Goal: Transaction & Acquisition: Book appointment/travel/reservation

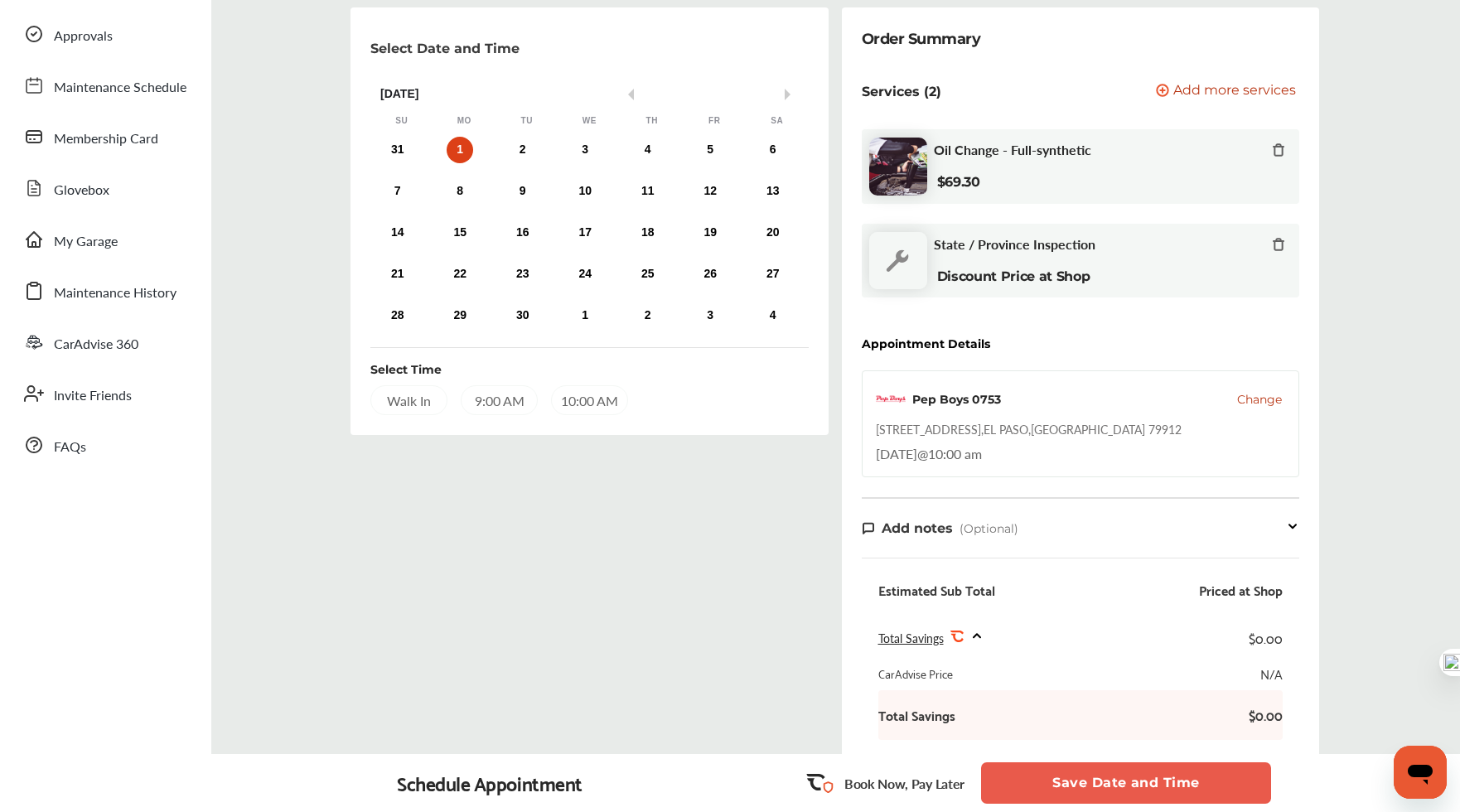
scroll to position [160, 0]
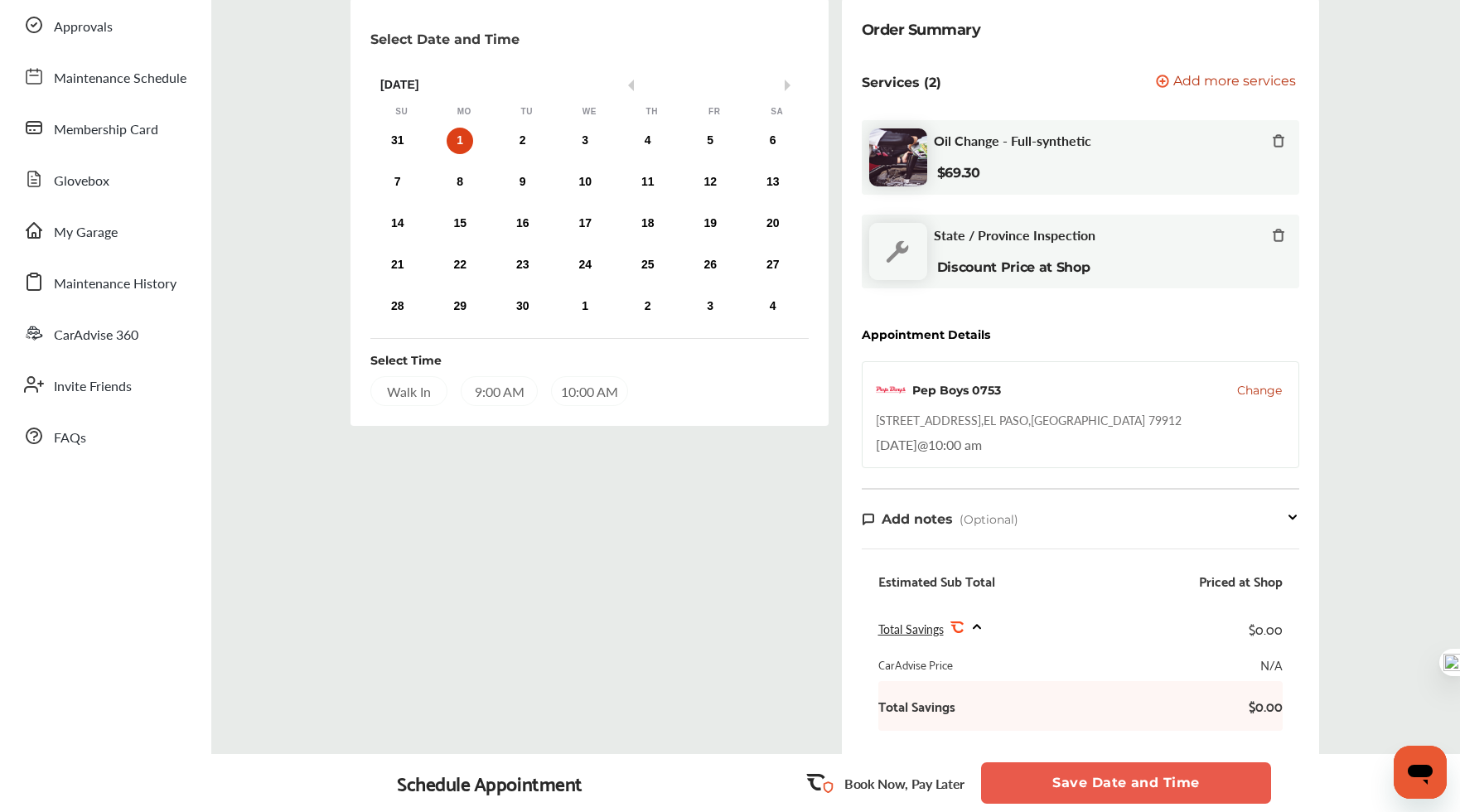
click at [602, 408] on div "Select Date and Time Previous Month Next Month [DATE] Su Mo Tu We Th Fr Sa 31 1…" at bounding box center [589, 212] width 477 height 427
click at [590, 391] on div "10:00 AM" at bounding box center [590, 391] width 77 height 30
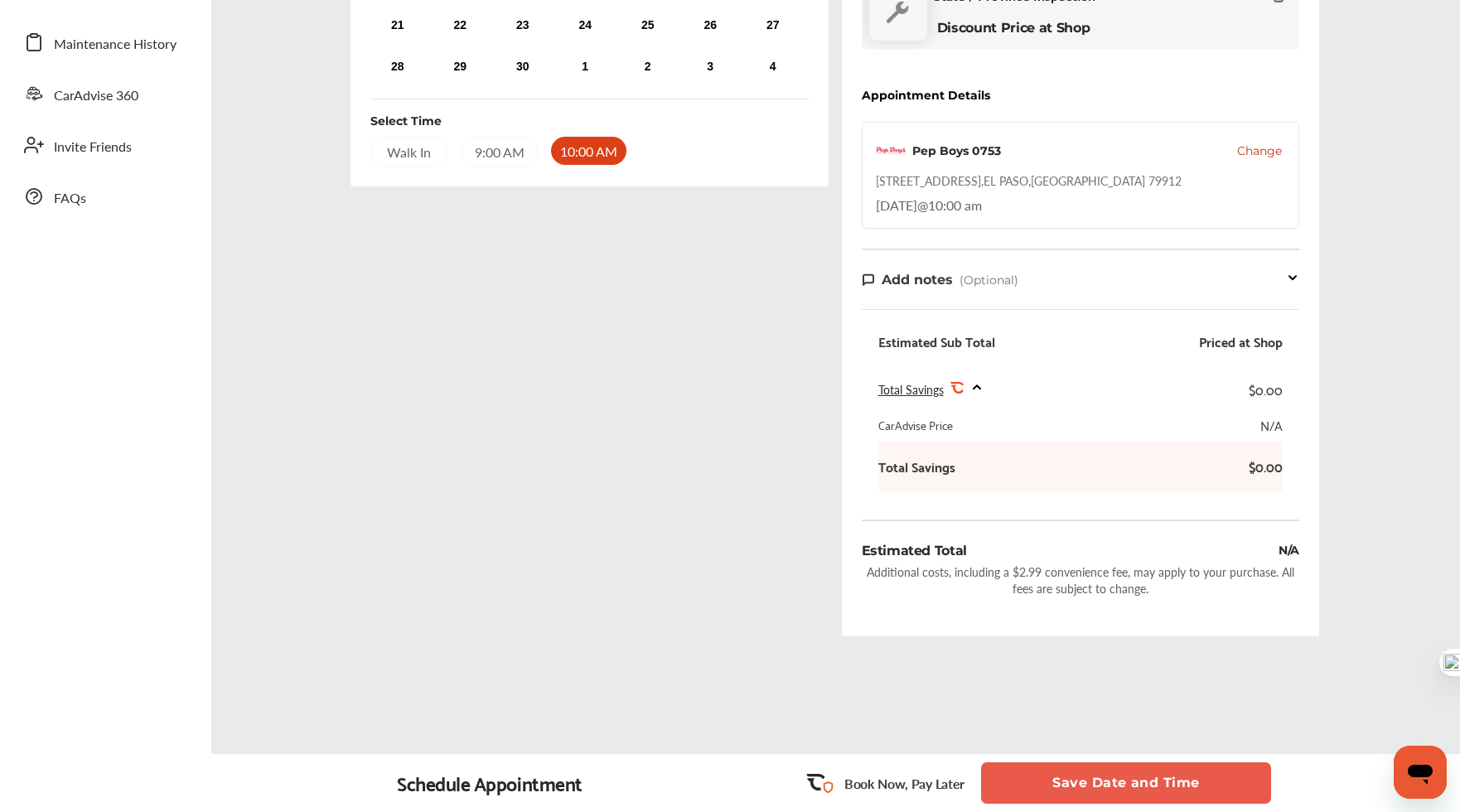
scroll to position [431, 0]
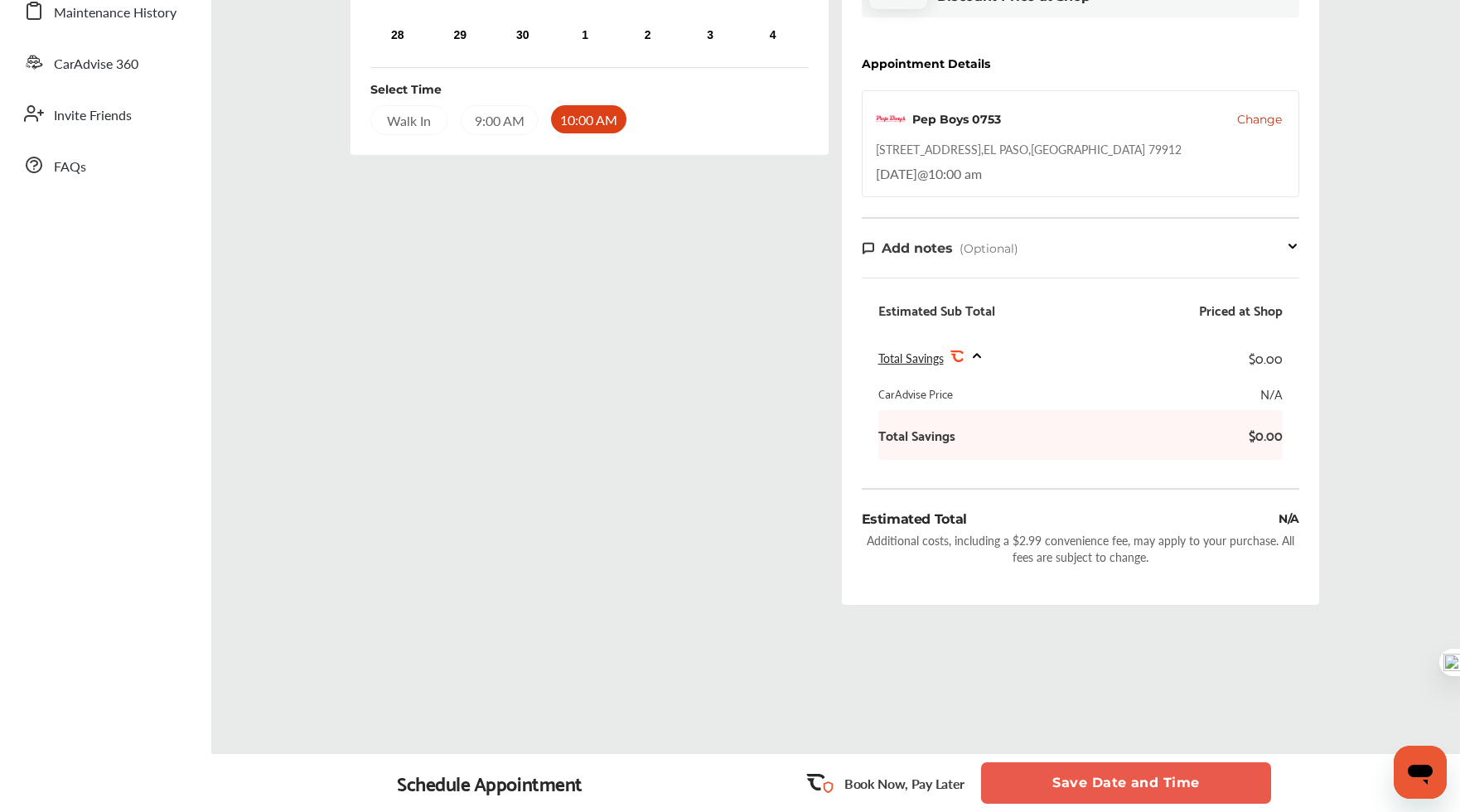
click at [1165, 796] on button "Save Date and Time" at bounding box center [1126, 783] width 290 height 42
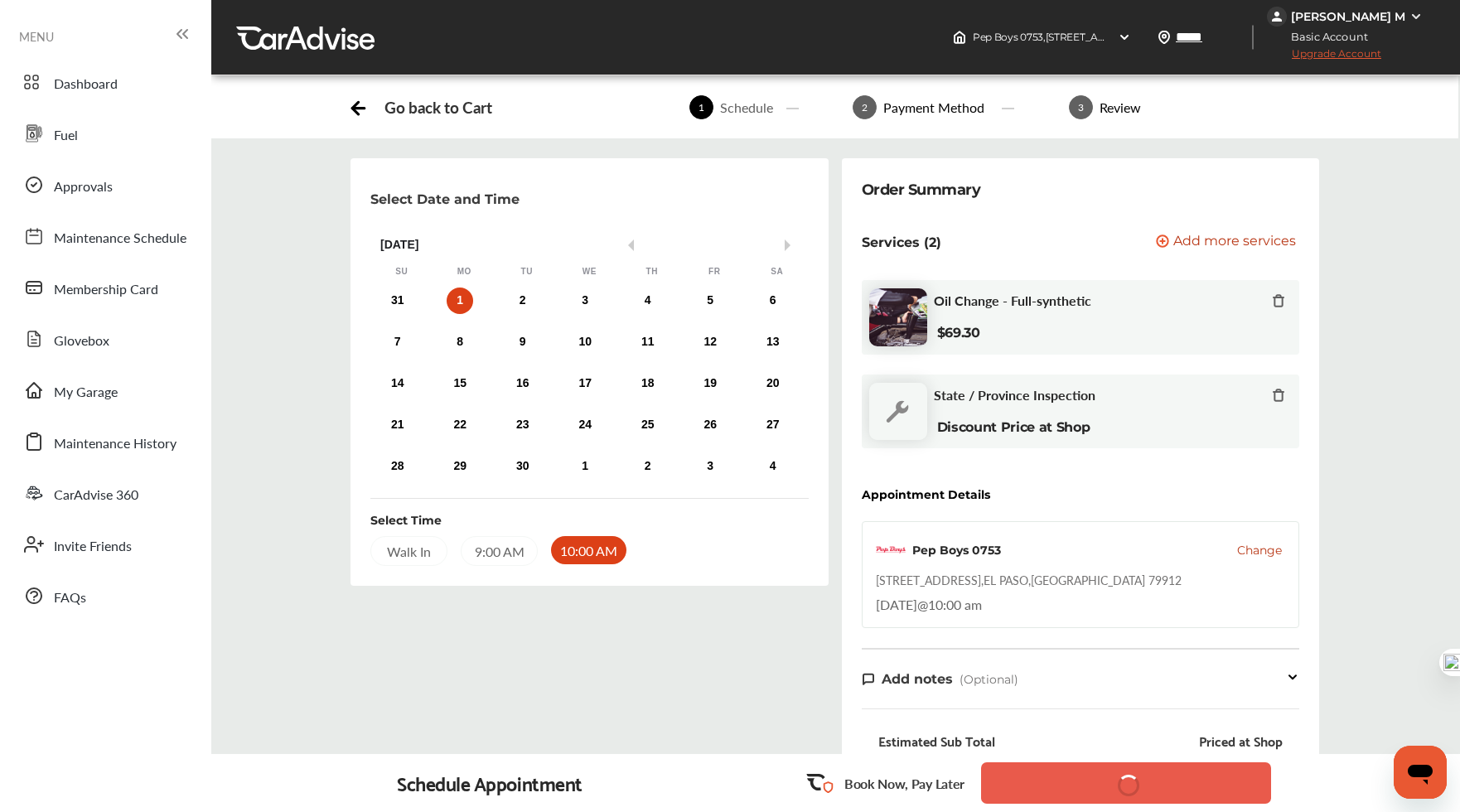
click at [732, 652] on div "Select Date and Time Previous Month Next Month [DATE] Su Mo Tu We Th Fr Sa 31 1…" at bounding box center [589, 603] width 491 height 890
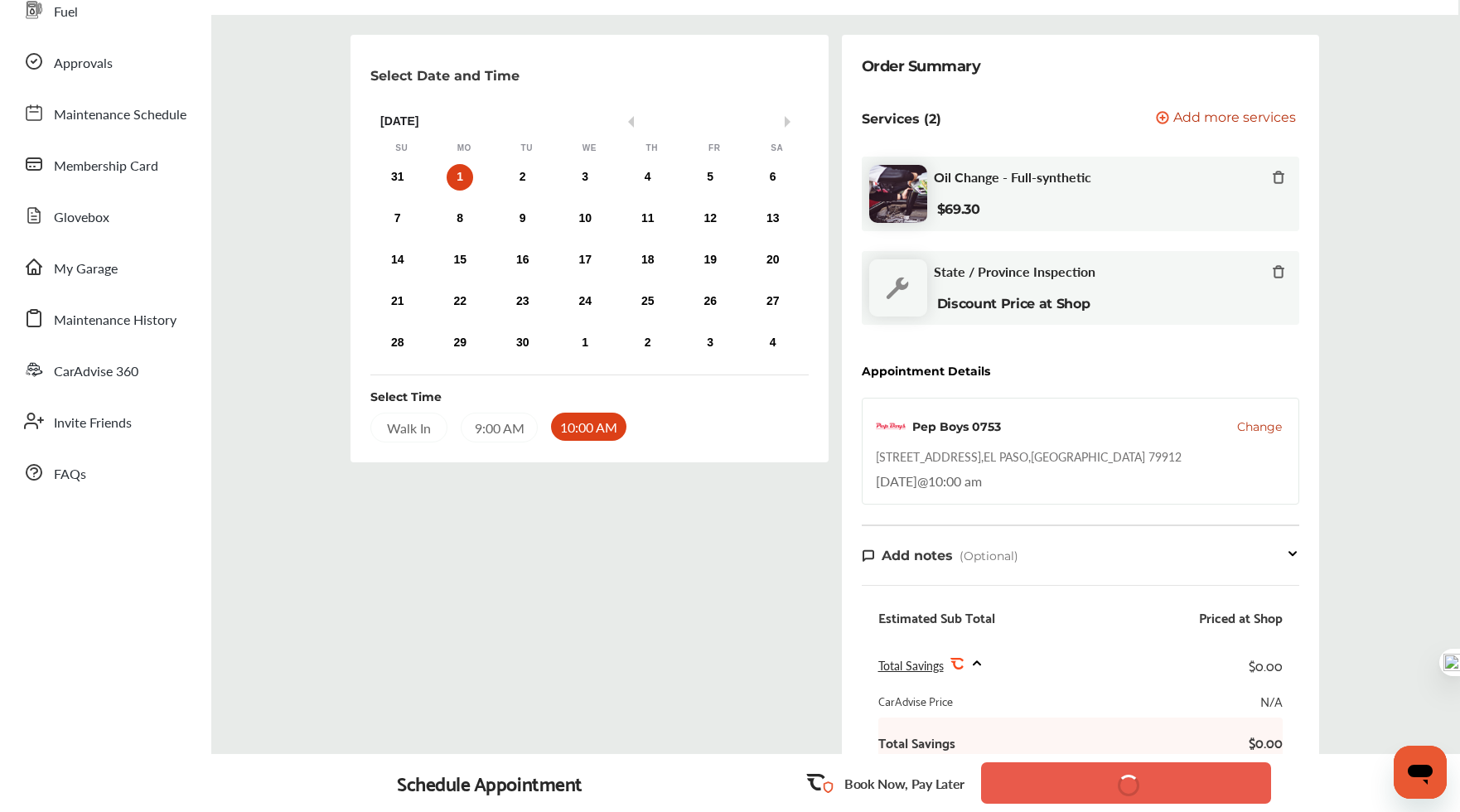
scroll to position [431, 0]
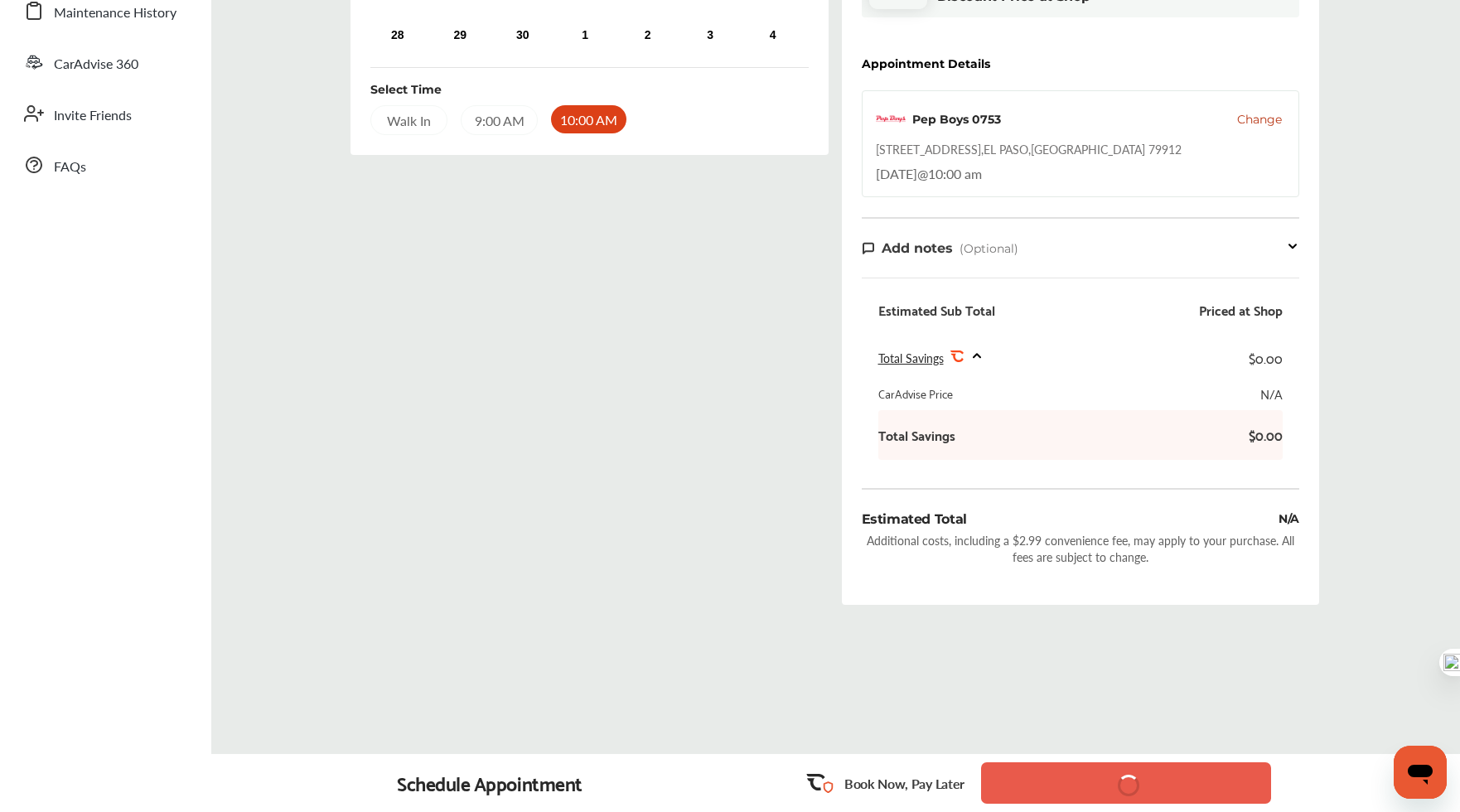
click at [874, 654] on div "Go back to Cart 1 Schedule 2 Payment Method 3 Review Select Date and Time Previ…" at bounding box center [835, 209] width 1240 height 1105
click at [1026, 777] on button "Save Date and Time" at bounding box center [1126, 783] width 290 height 42
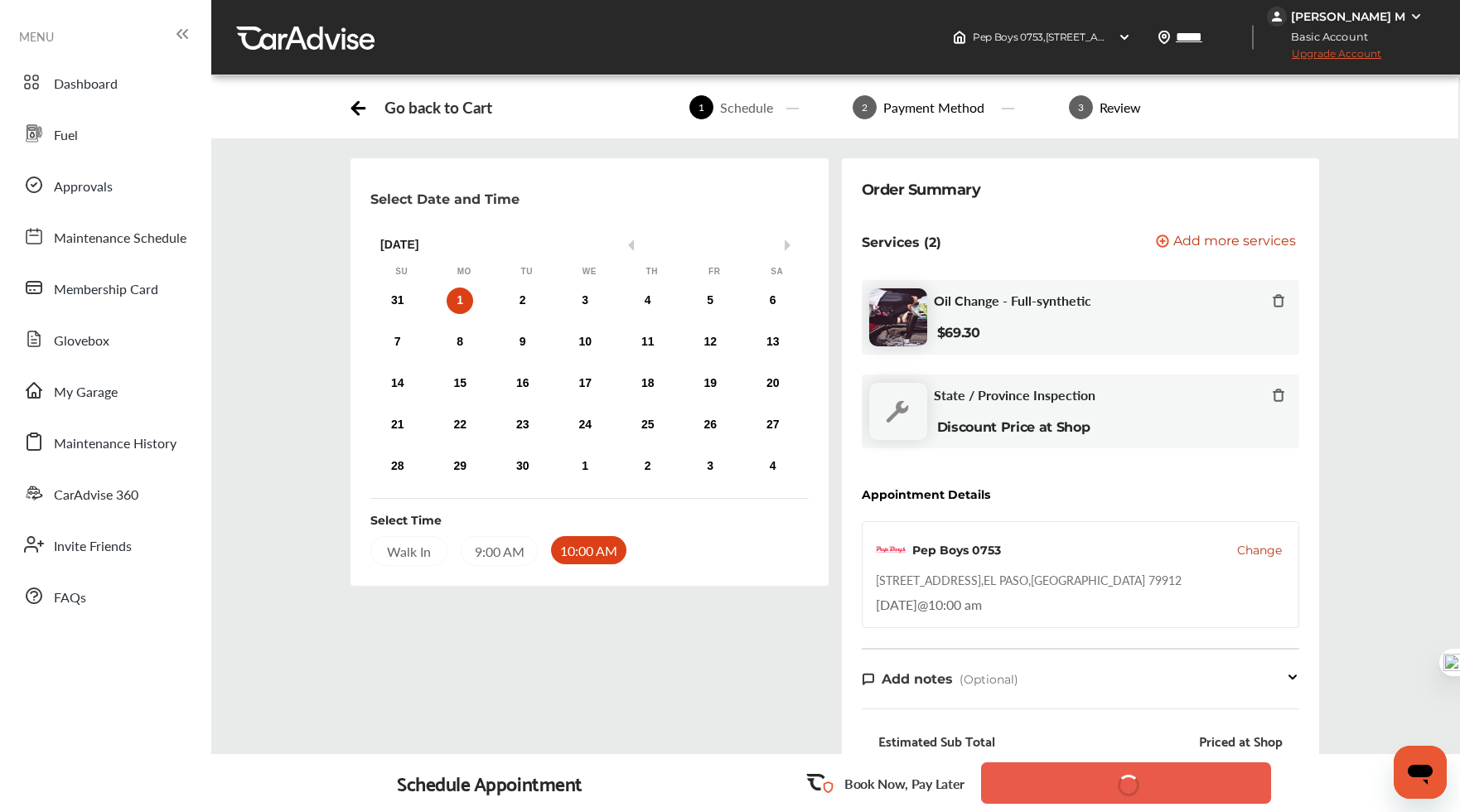
click at [814, 720] on div "Select Date and Time Previous Month Next Month [DATE] Su Mo Tu We Th Fr Sa 31 1…" at bounding box center [589, 603] width 491 height 890
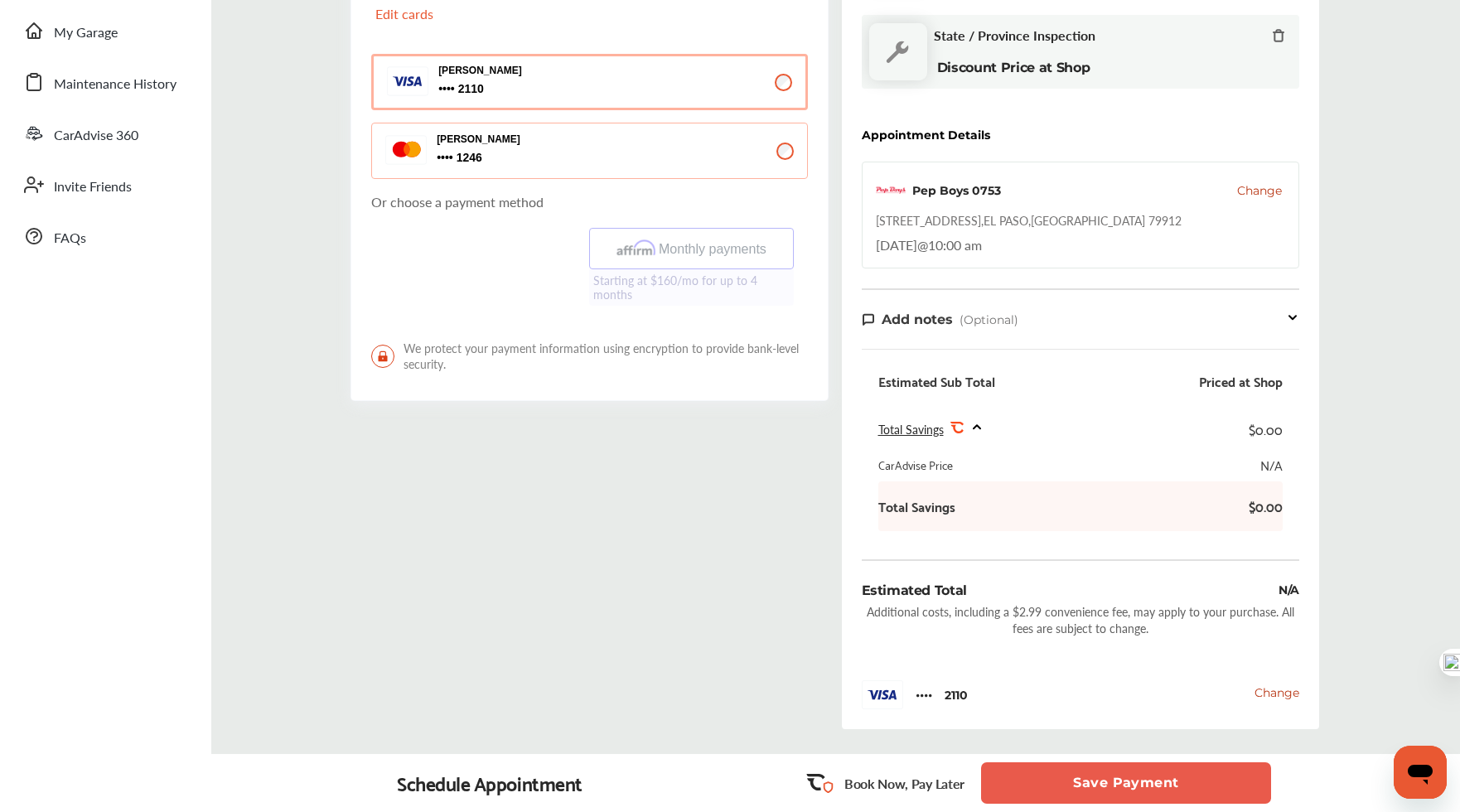
scroll to position [484, 0]
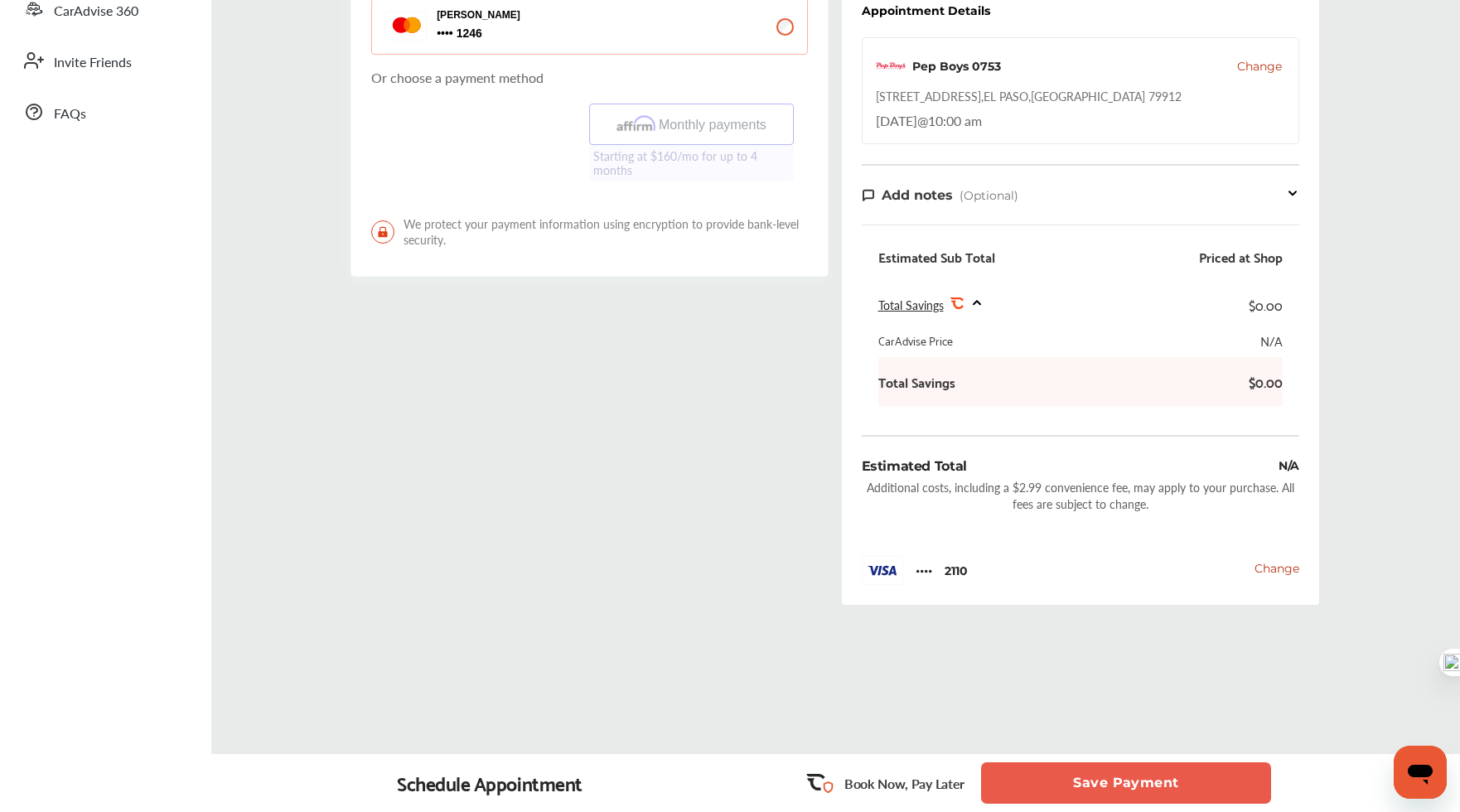
click at [1108, 796] on button "Save Payment" at bounding box center [1126, 783] width 290 height 42
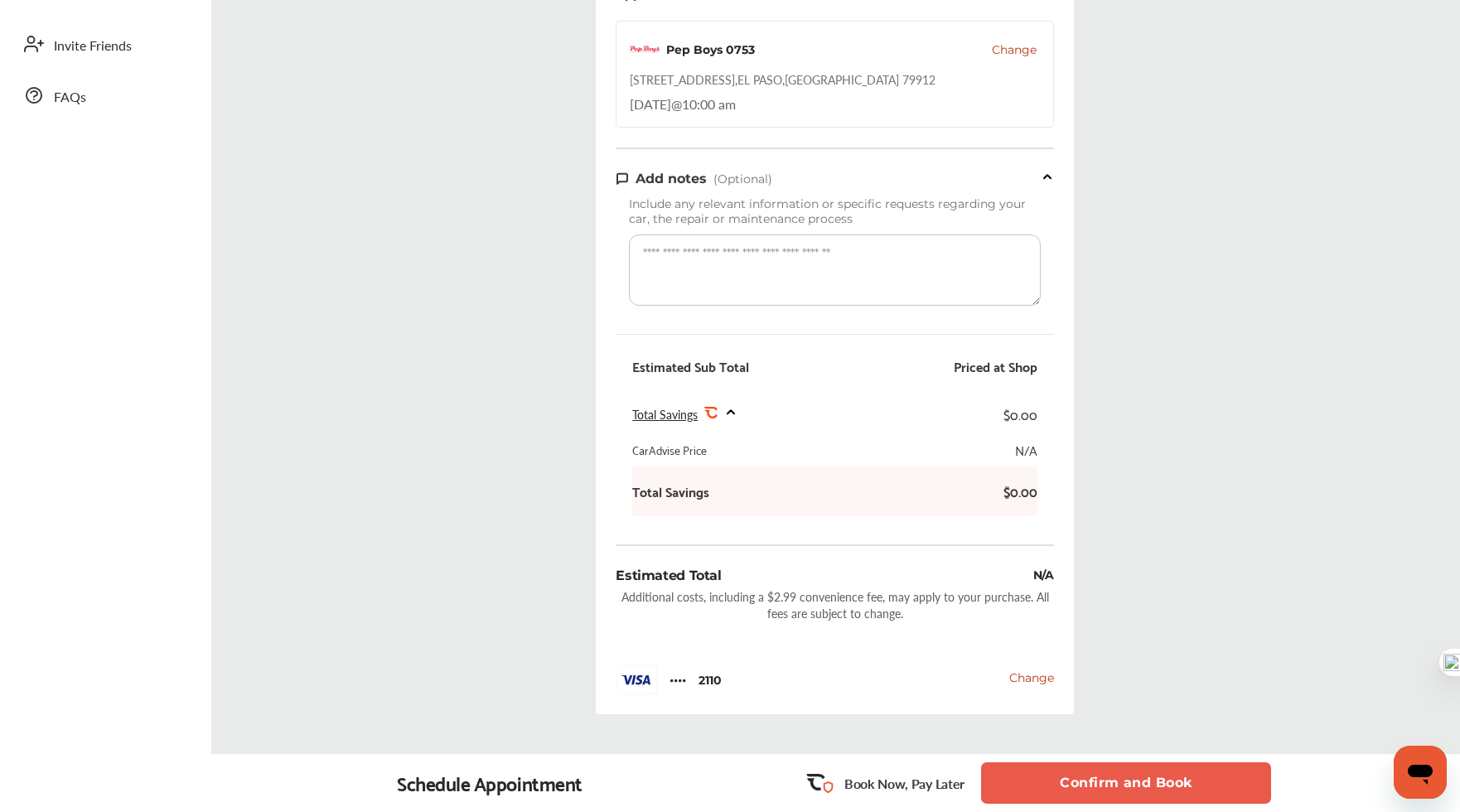
scroll to position [615, 0]
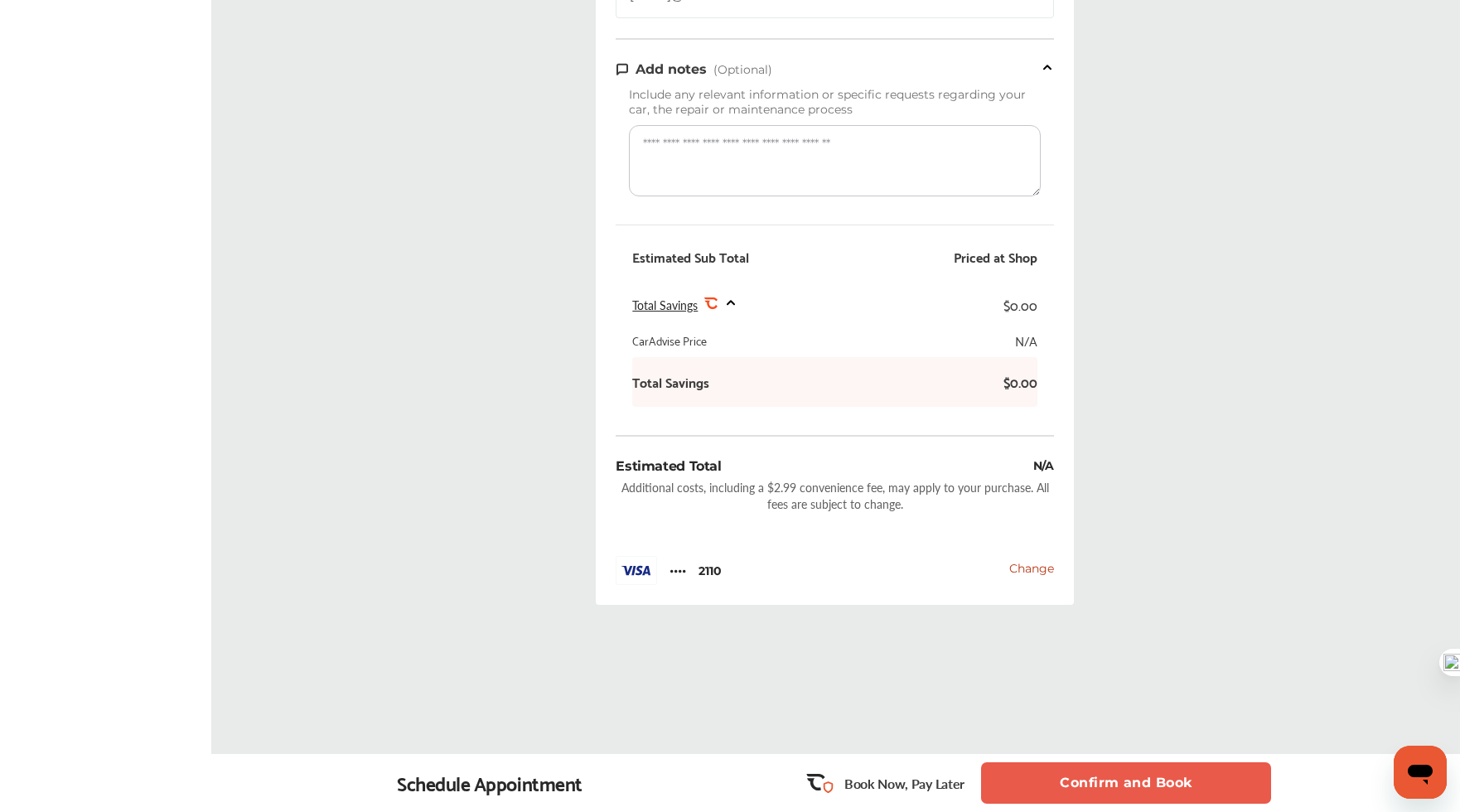
click at [1085, 779] on button "Confirm and Book" at bounding box center [1126, 783] width 290 height 42
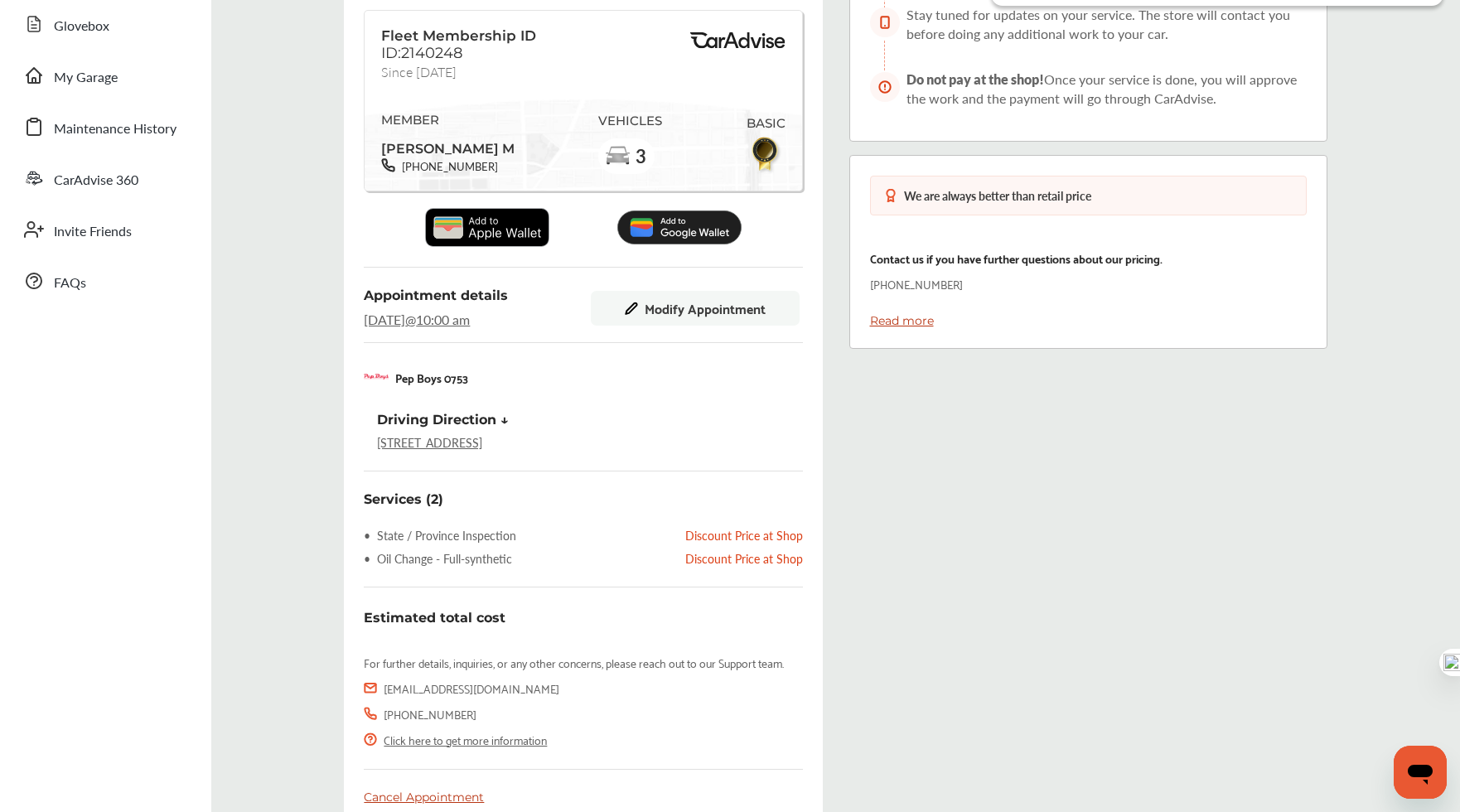
scroll to position [145, 0]
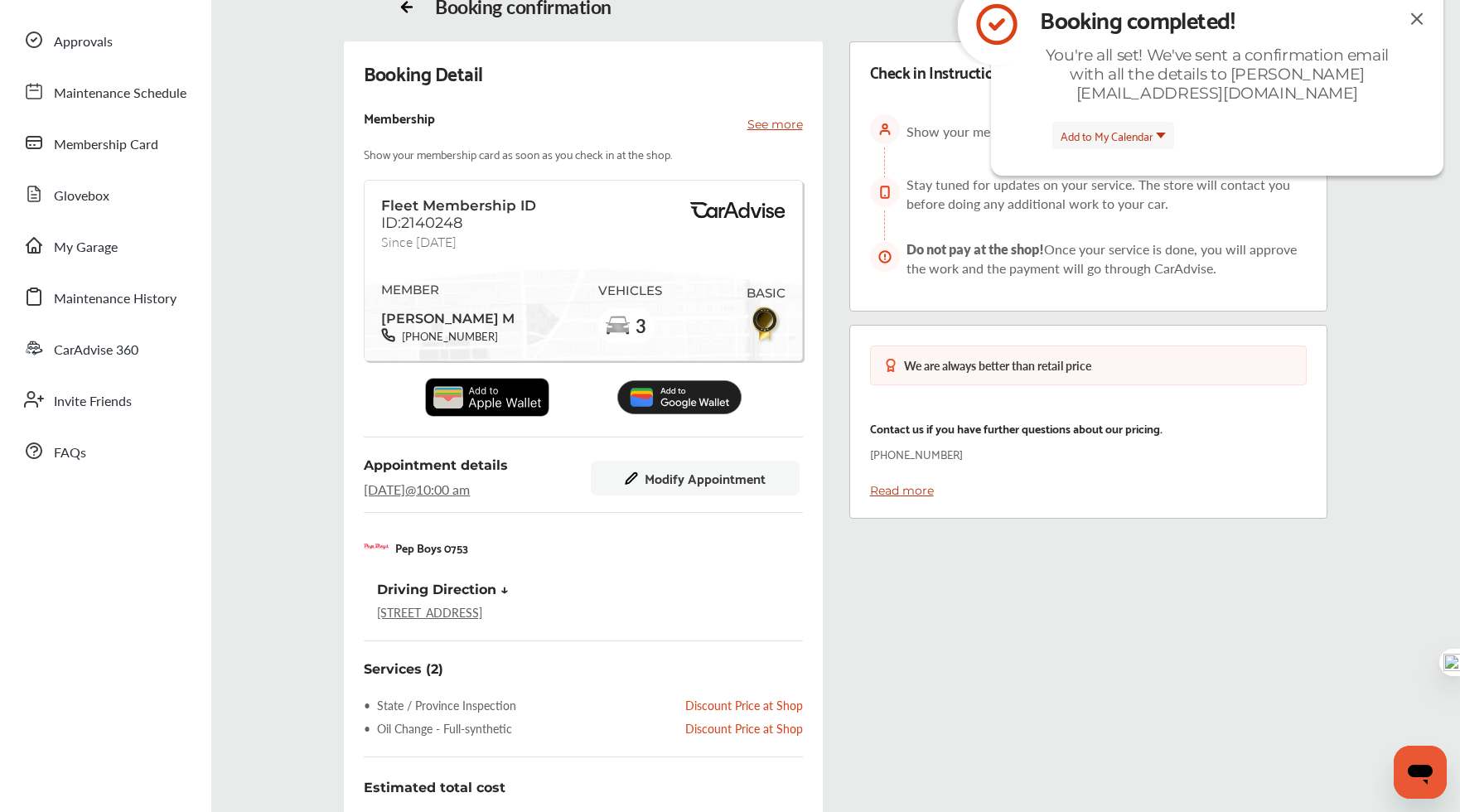
click at [1117, 102] on div "Booking completed! You're all set! We've sent a confirmation email with all the…" at bounding box center [1217, 79] width 452 height 192
click at [1090, 126] on span "Add to My Calendar" at bounding box center [1106, 135] width 92 height 19
click at [1114, 84] on li "iCal" at bounding box center [1113, 97] width 120 height 32
click at [1137, 126] on span "Add to My Calendar" at bounding box center [1106, 135] width 92 height 19
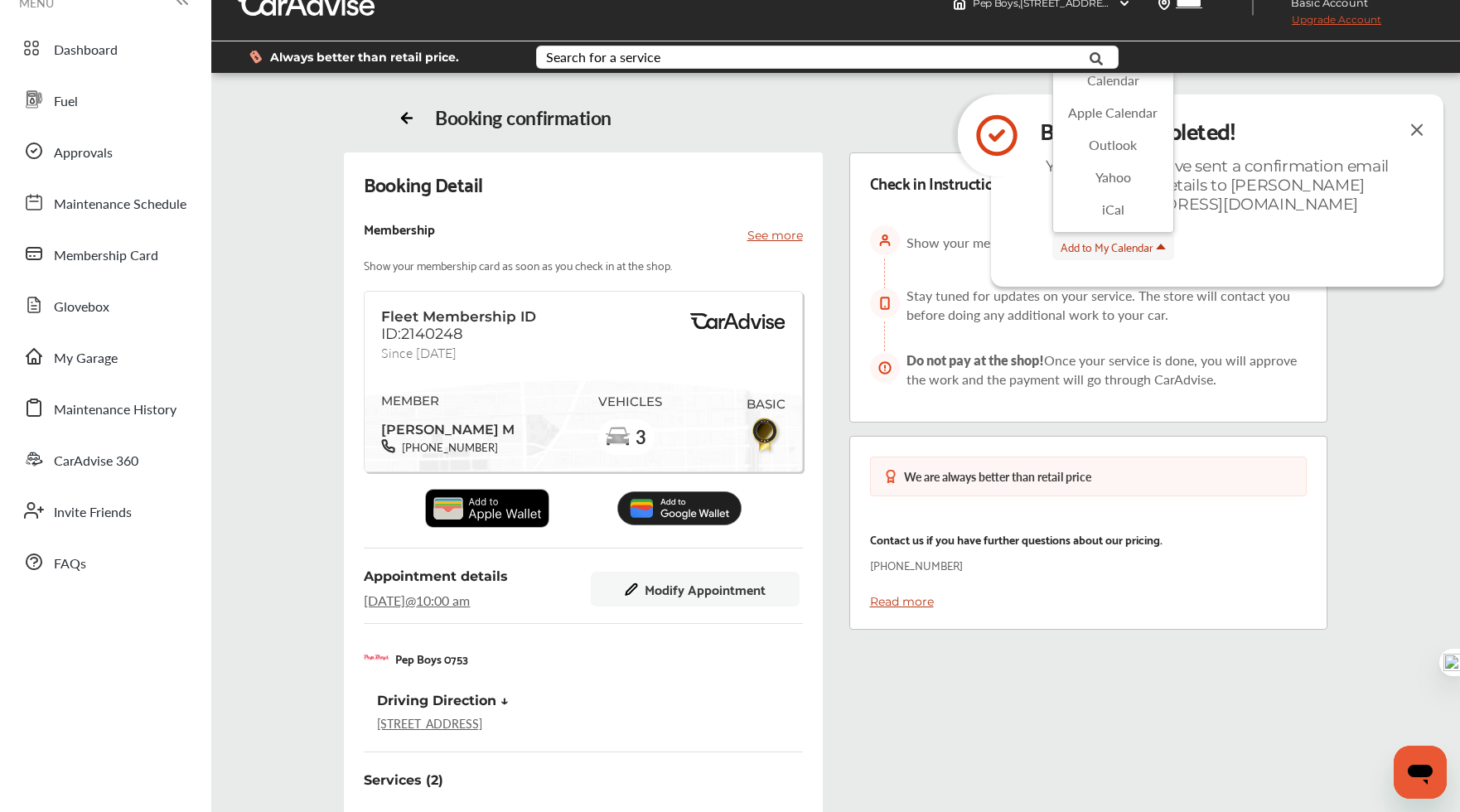
scroll to position [32, 0]
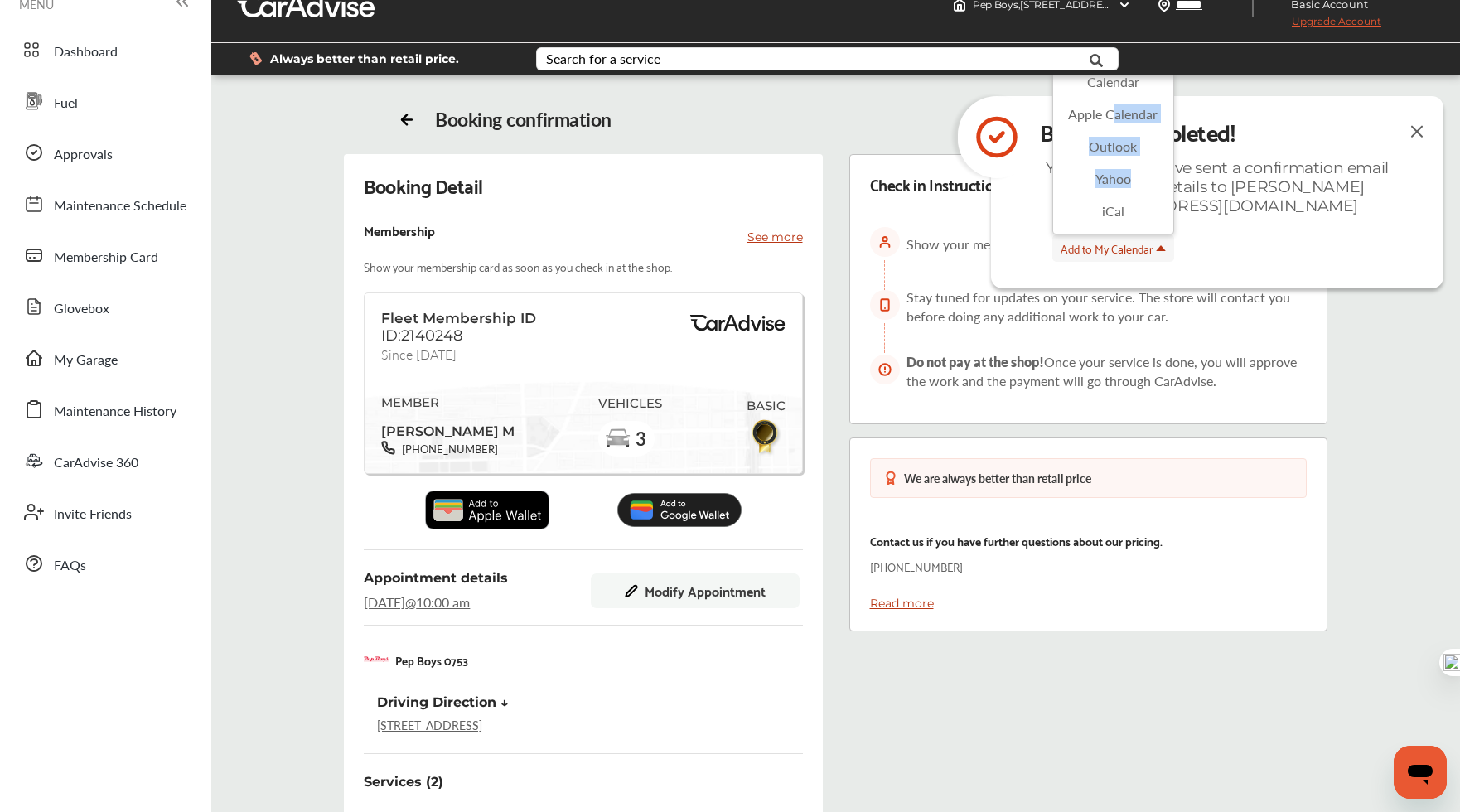
drag, startPoint x: 1110, startPoint y: 98, endPoint x: 1170, endPoint y: 167, distance: 91.4
click at [1170, 167] on ul "Google Calendar Apple Calendar Outlook Yahoo iCal" at bounding box center [1113, 137] width 122 height 196
click at [1196, 235] on div "Add to My Calendar Google Calendar Apple Calendar Outlook Yahoo iCal" at bounding box center [1217, 248] width 331 height 27
click at [1259, 356] on span "Once your service is done, you will approve the work and the payment will go th…" at bounding box center [1101, 371] width 391 height 38
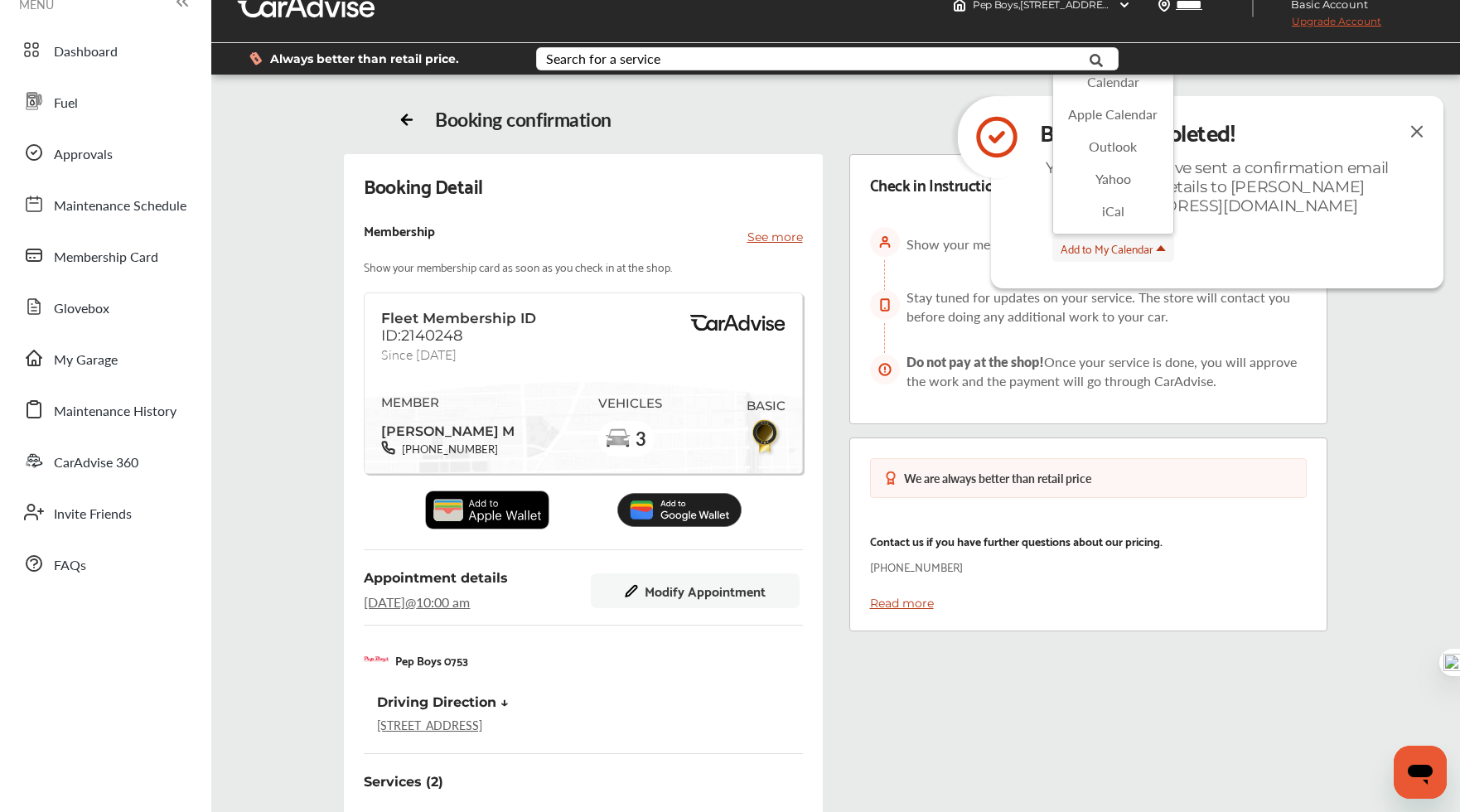
click at [1124, 104] on li "Apple Calendar" at bounding box center [1113, 113] width 120 height 32
click at [1127, 238] on span "Add to My Calendar" at bounding box center [1106, 247] width 92 height 19
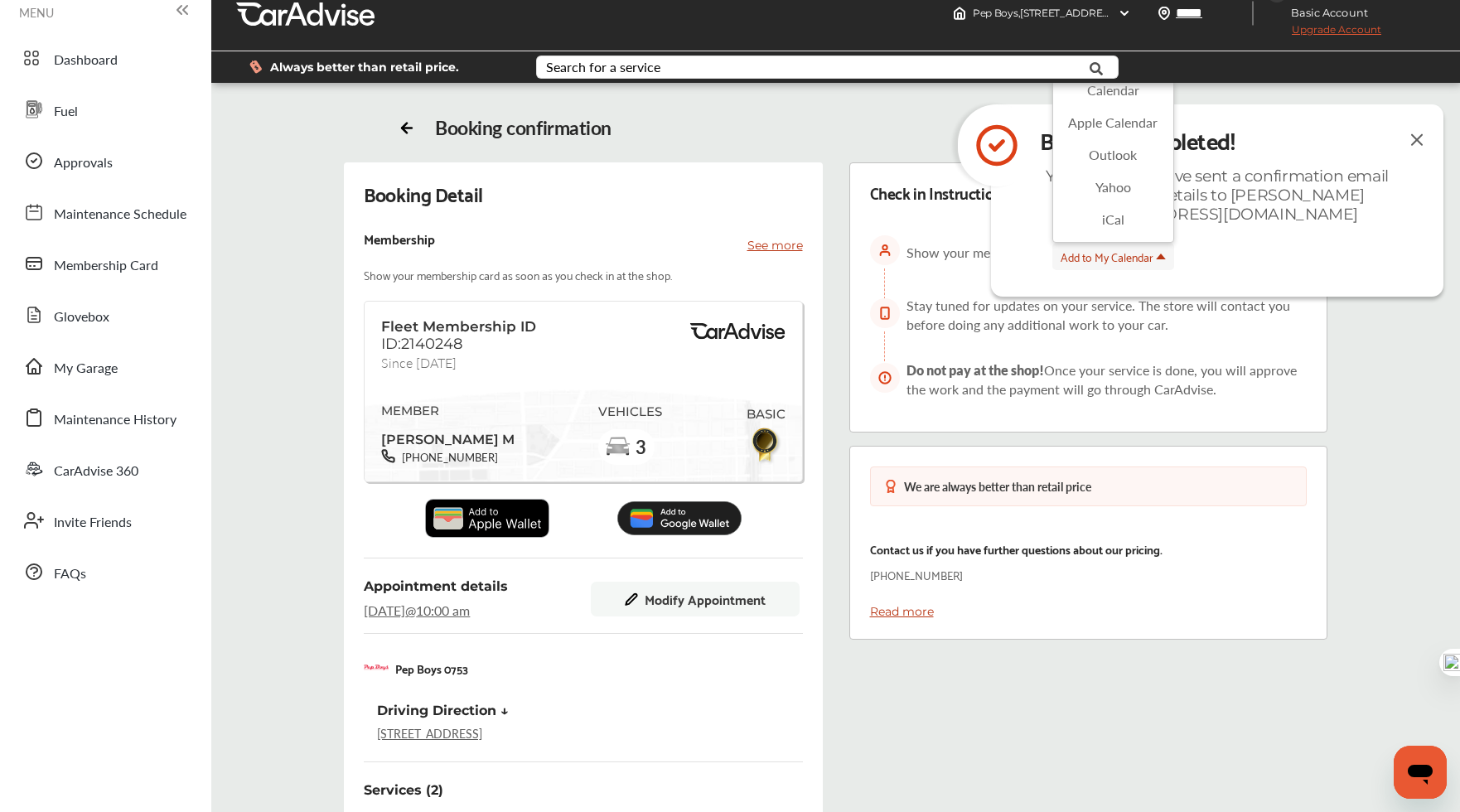
click at [1104, 171] on li "Yahoo" at bounding box center [1113, 187] width 120 height 32
click at [1238, 242] on div "Add to My Calendar" at bounding box center [1217, 256] width 331 height 27
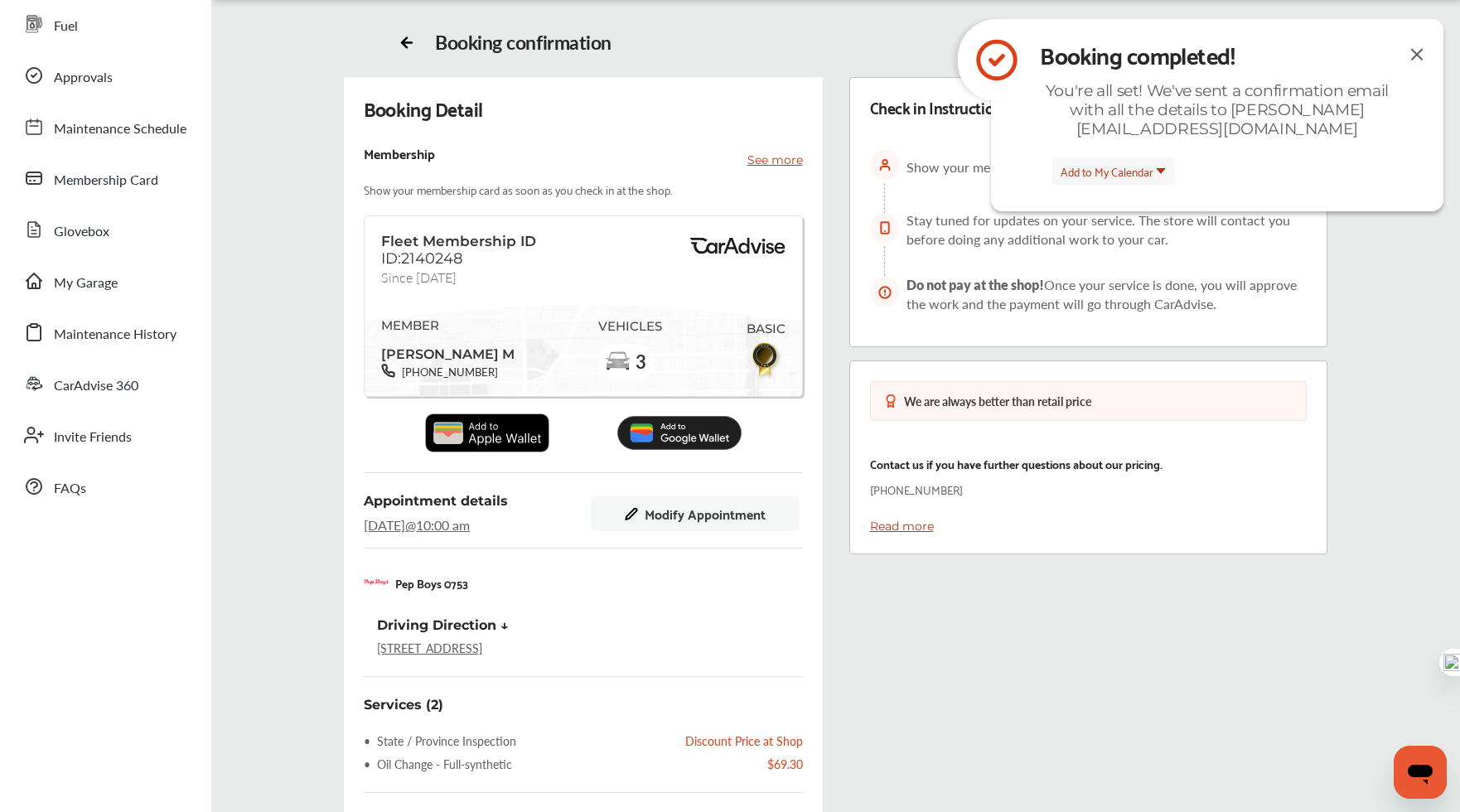
click at [815, 550] on div "Booking Detail Membership See more Show your membership card as soon as you che…" at bounding box center [583, 562] width 478 height 969
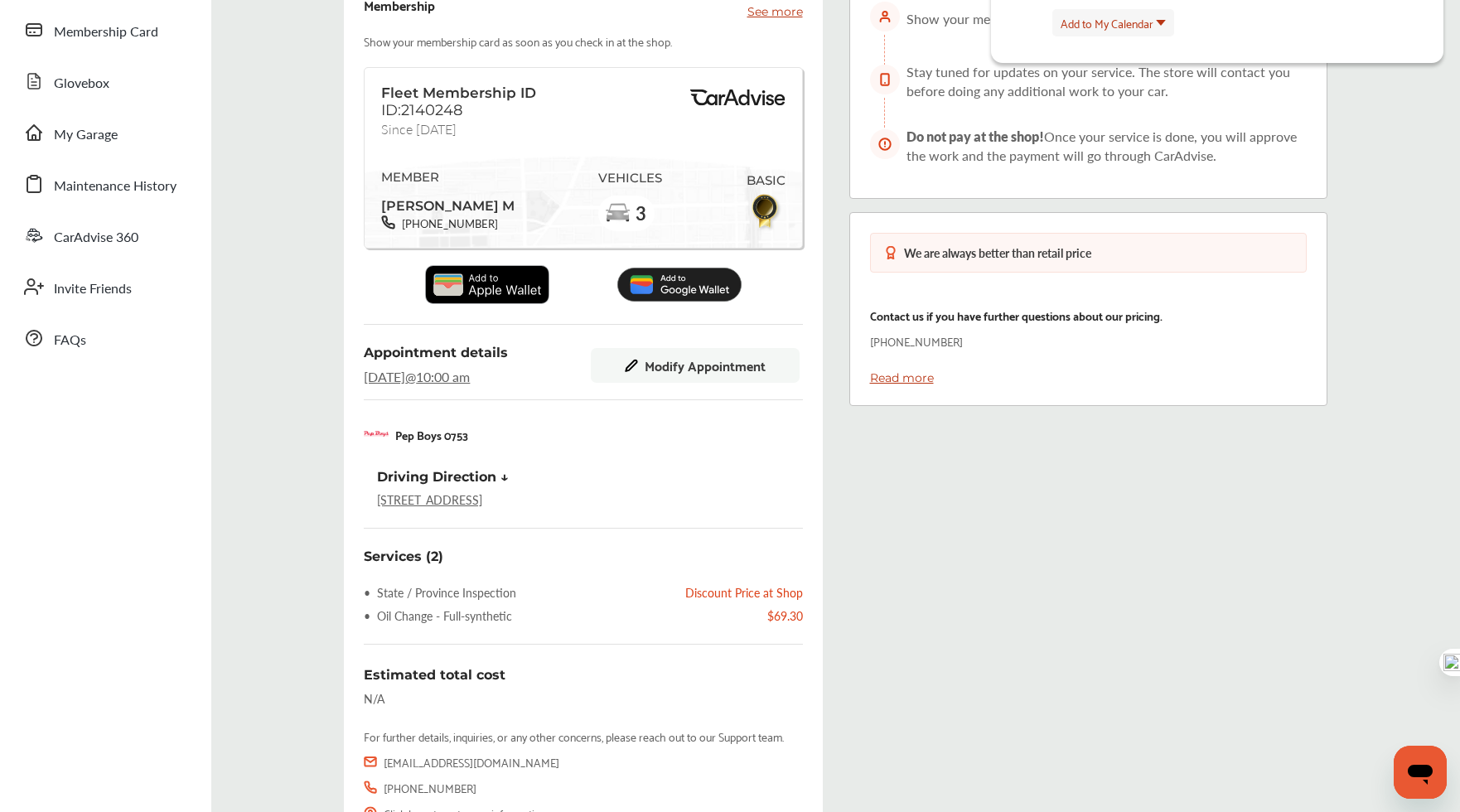
scroll to position [0, 0]
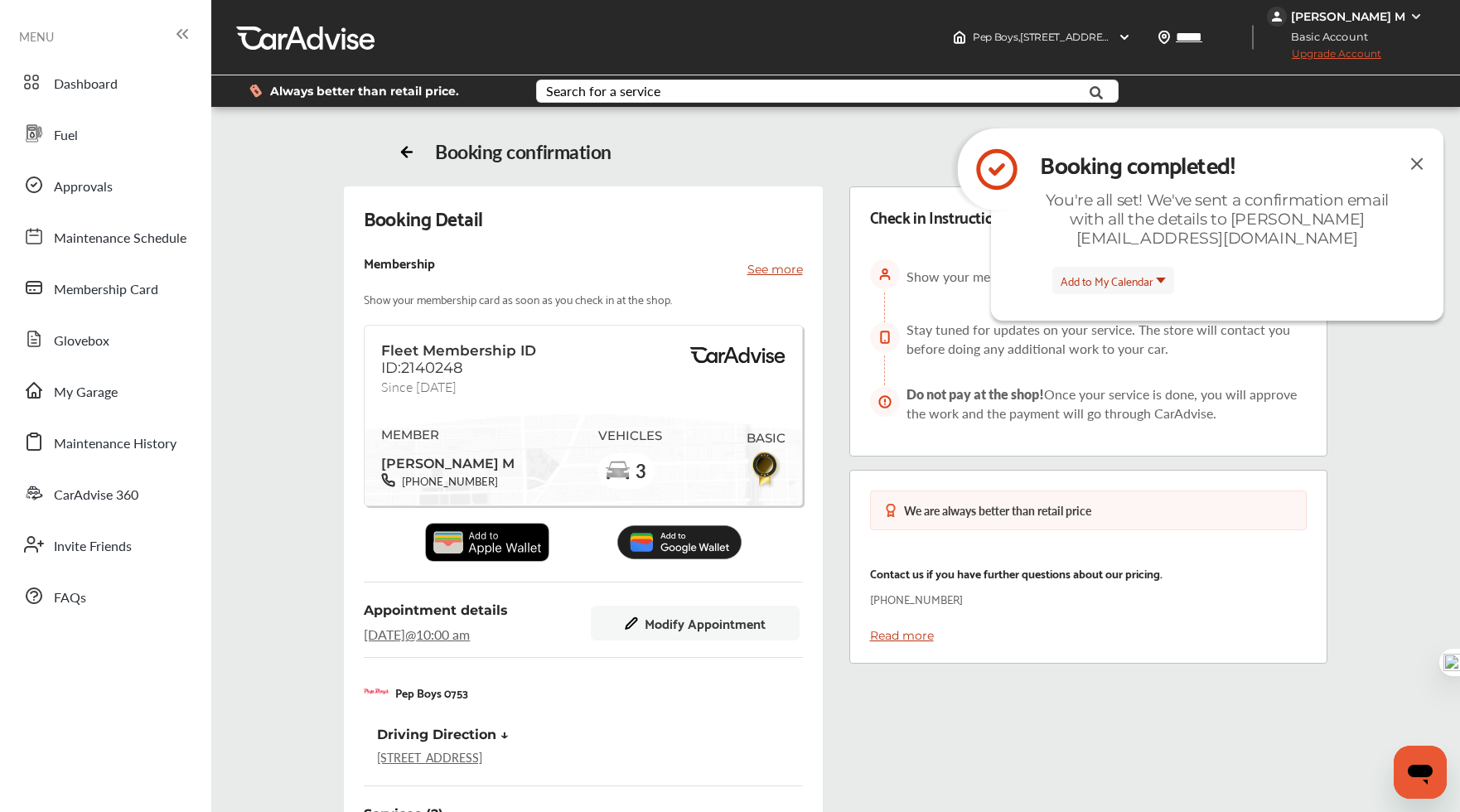
click at [815, 550] on div "Booking Detail Membership See more Show your membership card as soon as you che…" at bounding box center [583, 671] width 478 height 969
